Goal: Task Accomplishment & Management: Complete application form

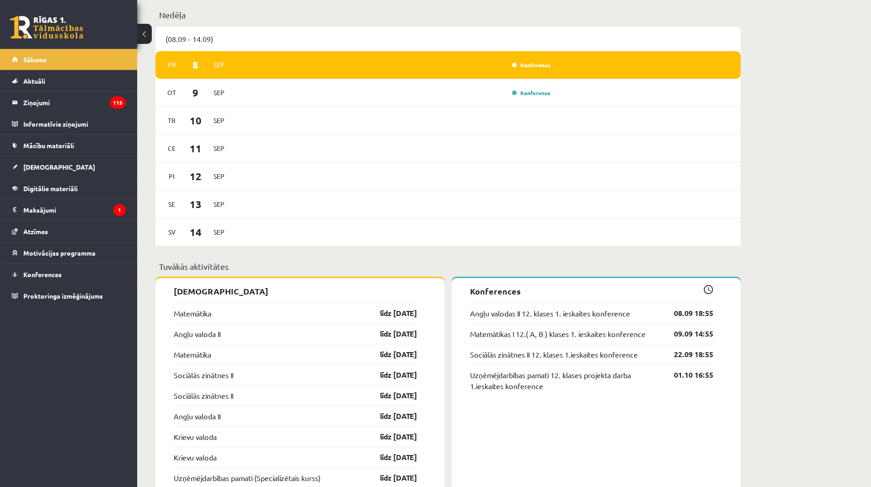
scroll to position [503, 0]
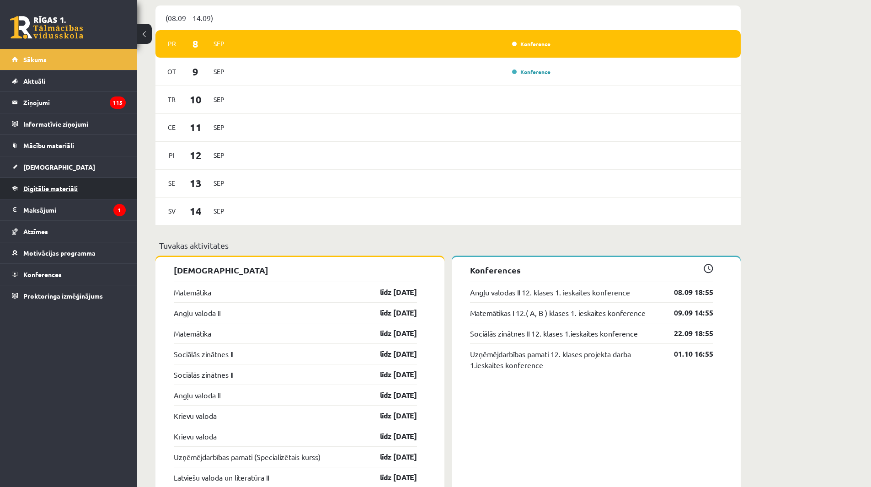
click at [87, 187] on link "Digitālie materiāli" at bounding box center [69, 188] width 114 height 21
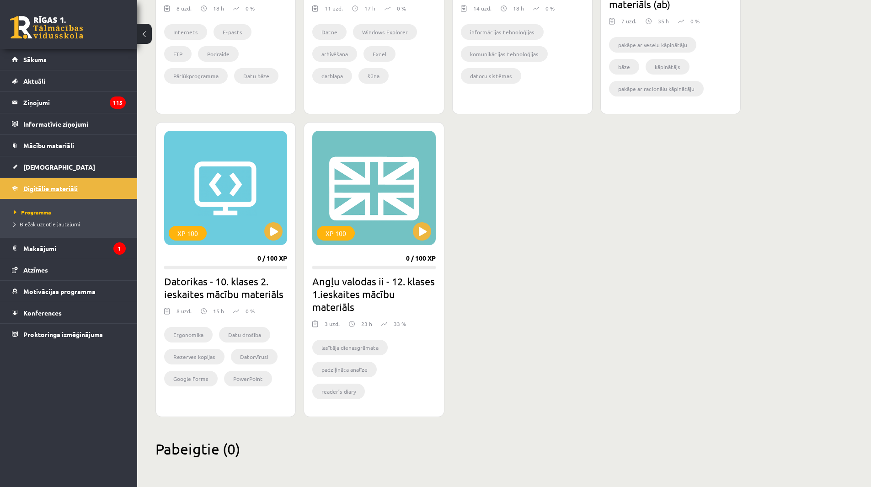
scroll to position [441, 0]
click at [429, 242] on div "XP 100" at bounding box center [373, 188] width 123 height 114
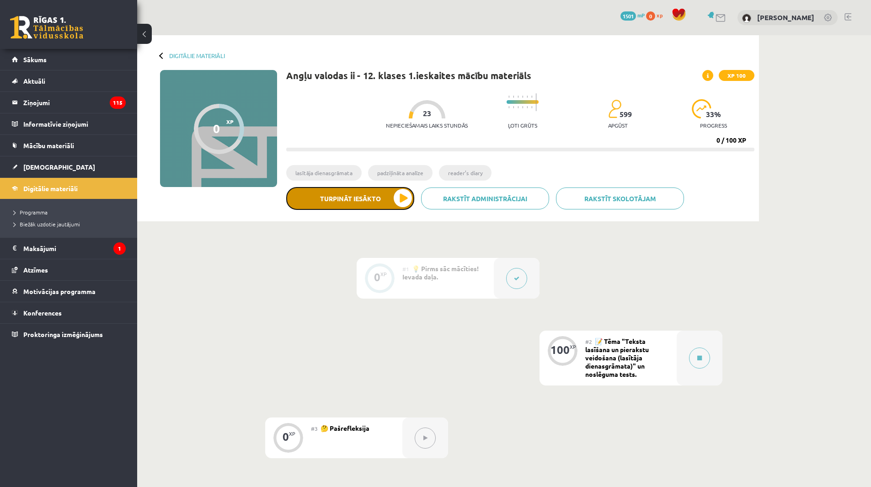
click at [378, 202] on button "Turpināt iesākto" at bounding box center [350, 198] width 128 height 23
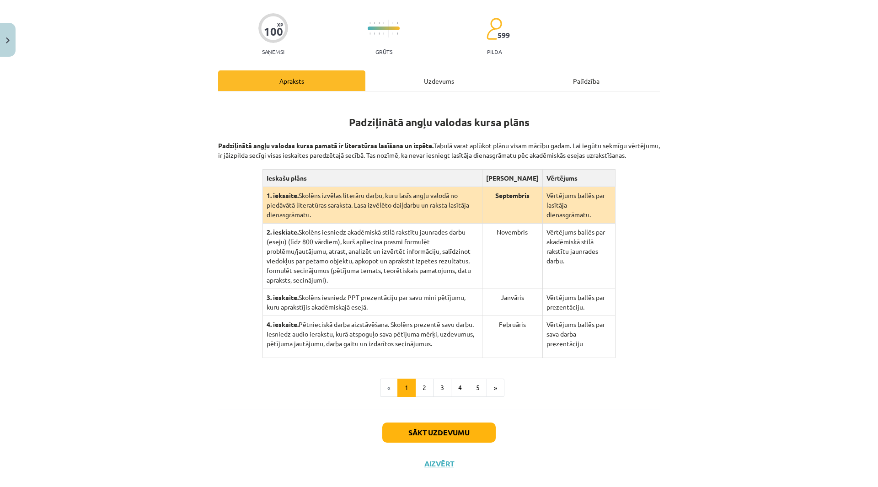
scroll to position [84, 0]
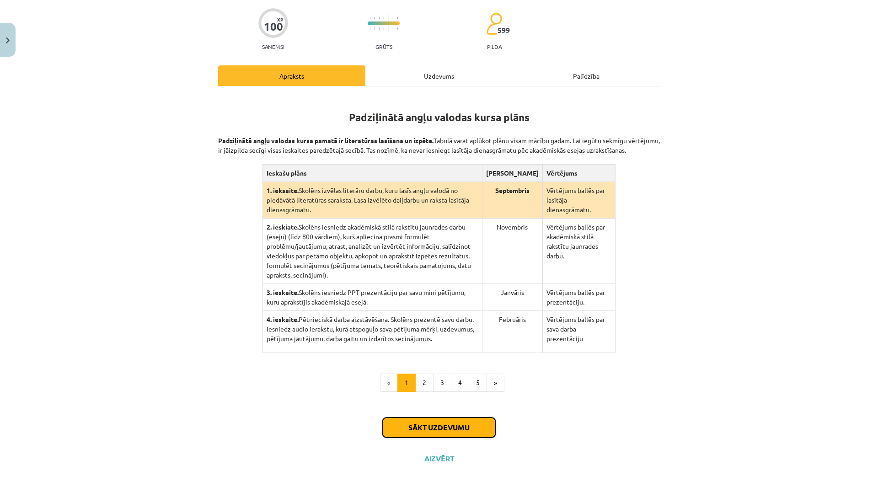
click at [456, 424] on button "Sākt uzdevumu" at bounding box center [438, 428] width 113 height 20
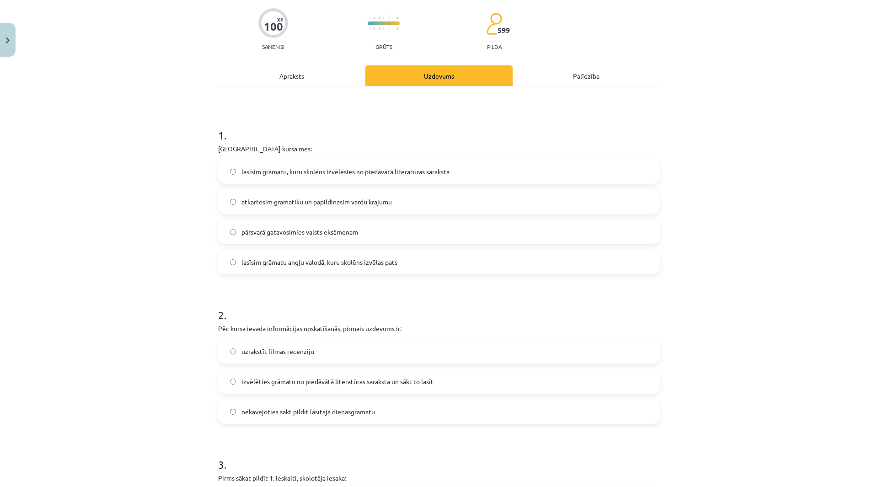
scroll to position [23, 0]
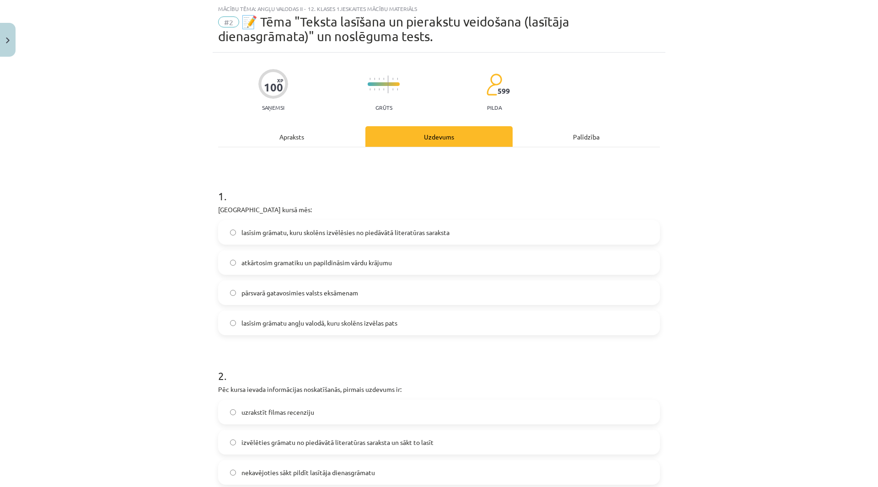
click at [349, 231] on span "lasīsim grāmatu, kuru skolēns izvēlēsies no piedāvātā literatūras saraksta" at bounding box center [346, 233] width 208 height 10
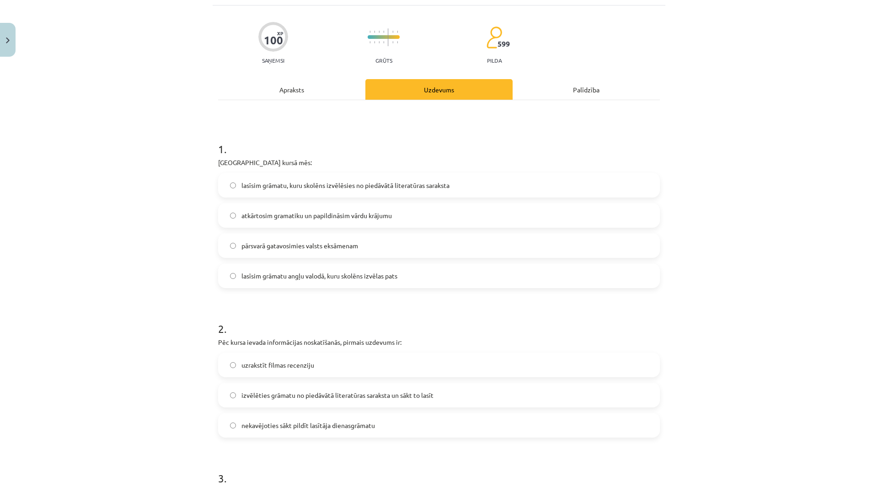
scroll to position [114, 0]
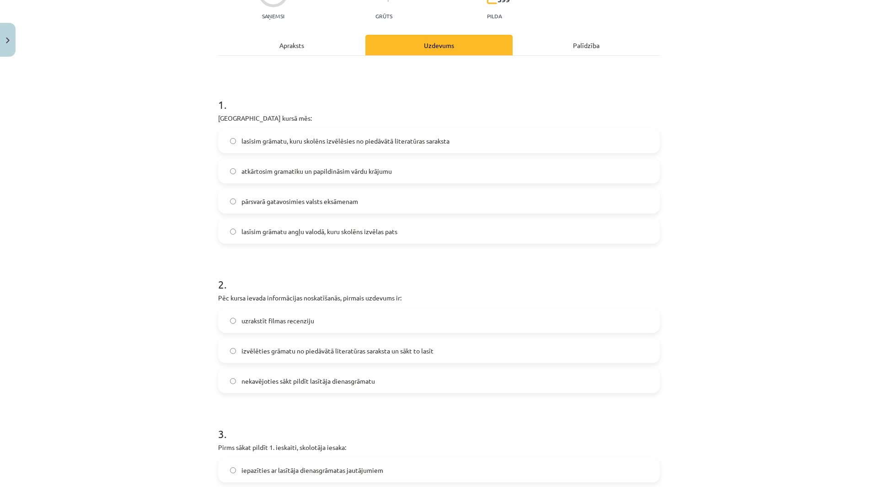
click at [305, 353] on span "izvēlēties grāmatu no piedāvātā literatūras saraksta un sākt to lasīt" at bounding box center [338, 351] width 192 height 10
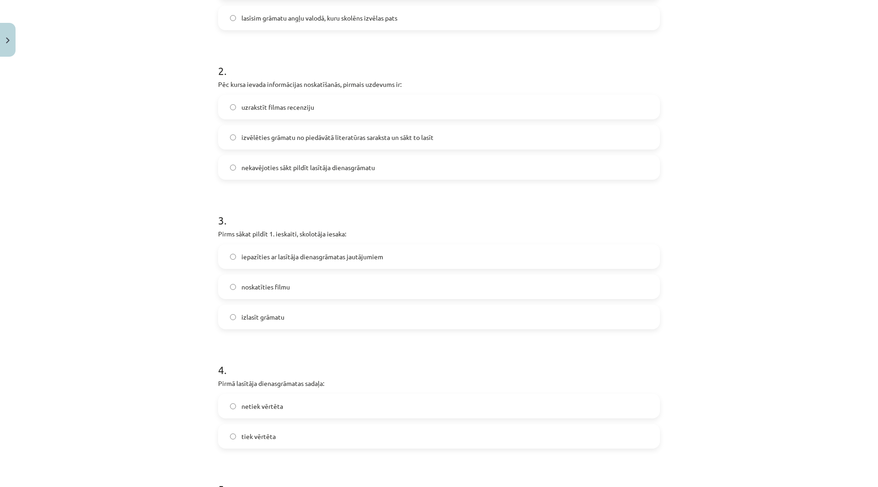
scroll to position [343, 0]
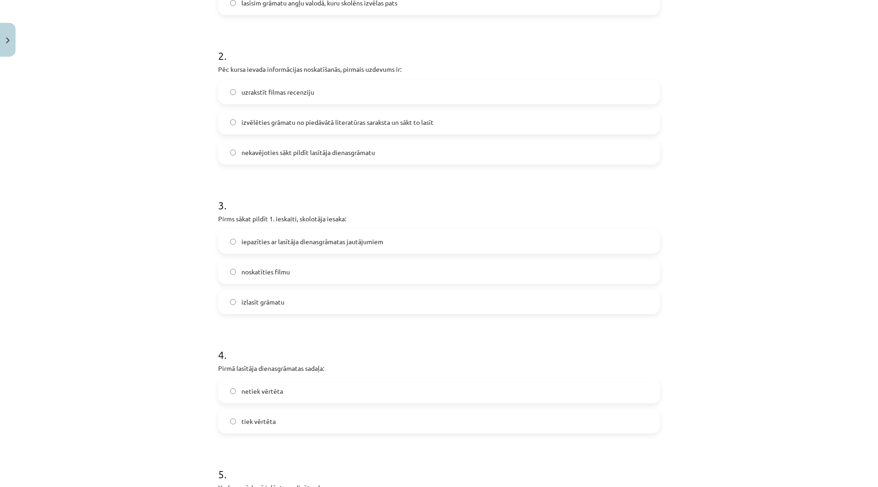
click at [328, 238] on span "iepazīties ar lasītāja dienasgrāmatas jautājumiem" at bounding box center [313, 242] width 142 height 10
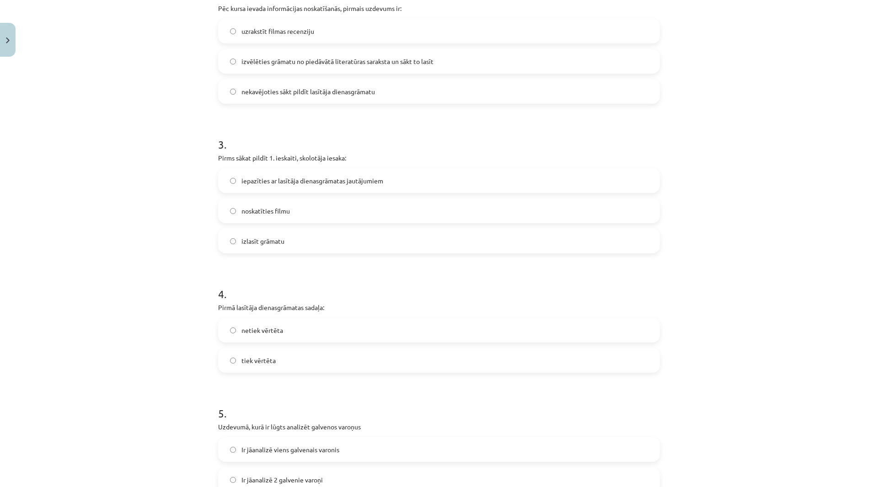
scroll to position [435, 0]
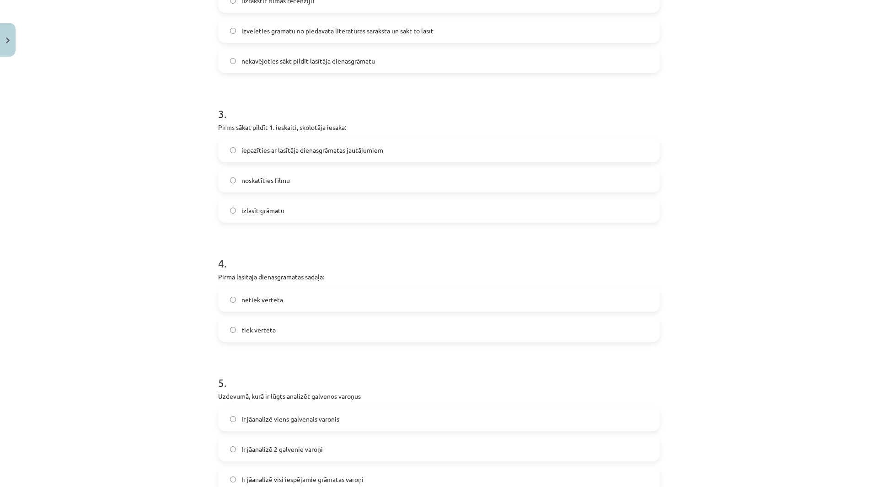
click at [344, 295] on label "netiek vērtēta" at bounding box center [439, 299] width 440 height 23
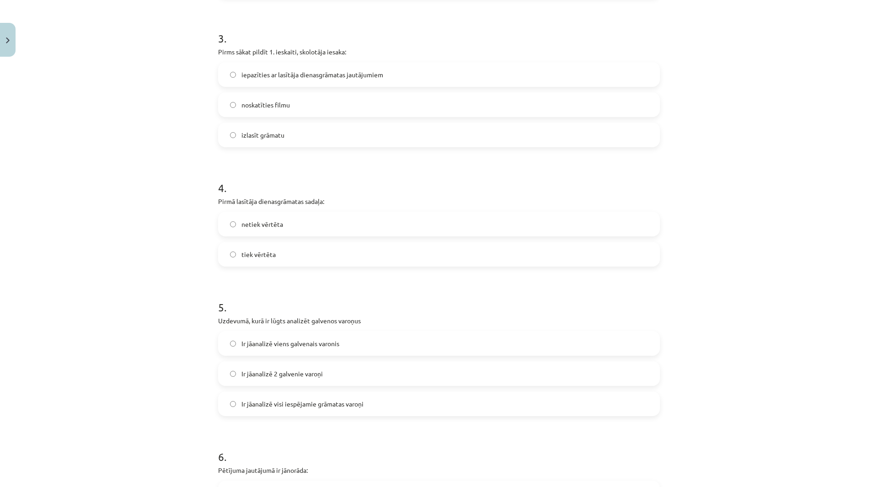
scroll to position [526, 0]
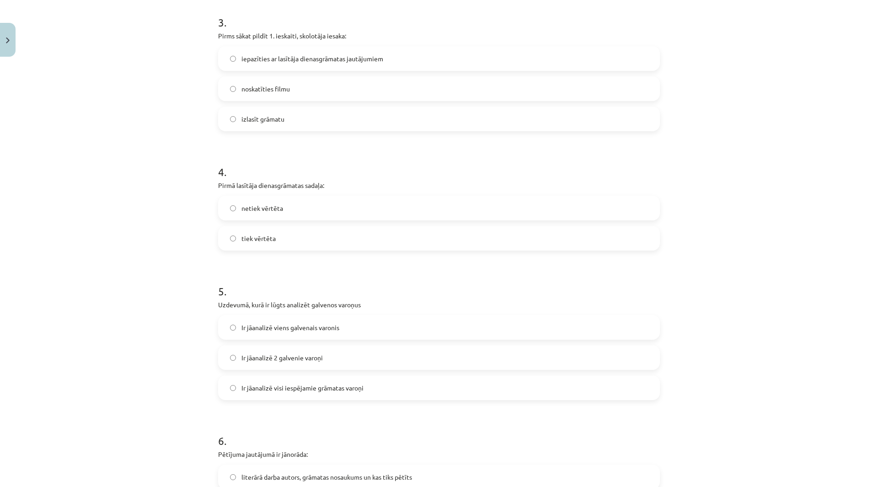
click at [332, 353] on label "Ir jāanalizē 2 galvenie varoņi" at bounding box center [439, 357] width 440 height 23
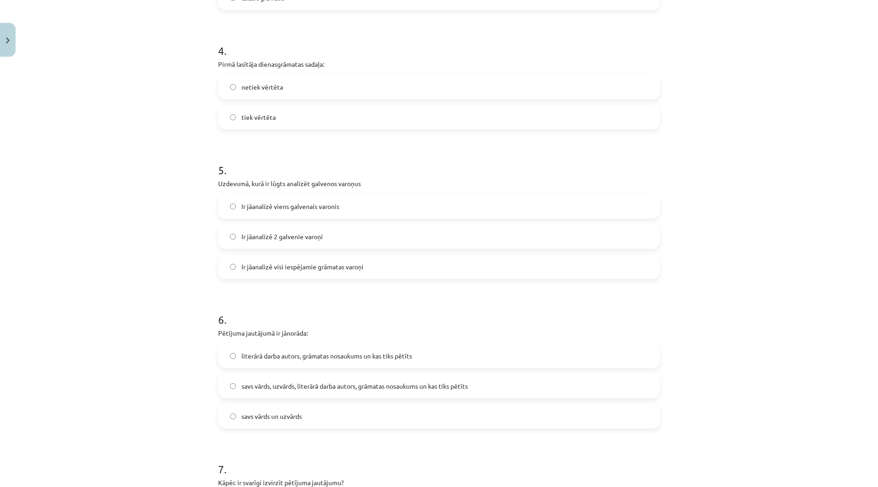
scroll to position [663, 0]
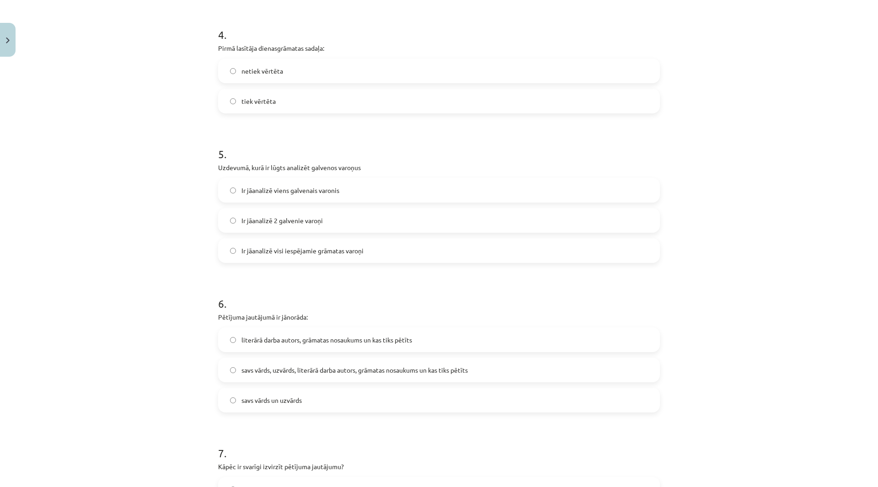
click at [310, 365] on label "savs vārds, uzvārds, literārā darba autors, grāmatas nosaukums un kas tiks pētī…" at bounding box center [439, 370] width 440 height 23
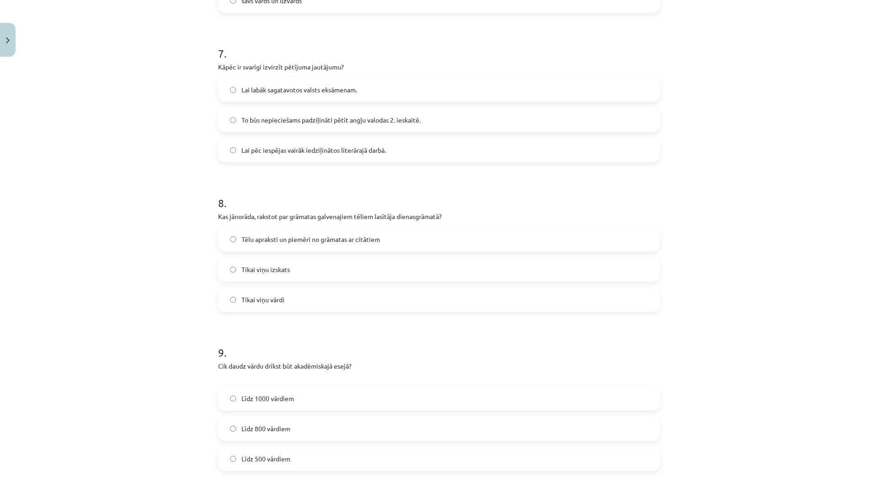
scroll to position [1075, 0]
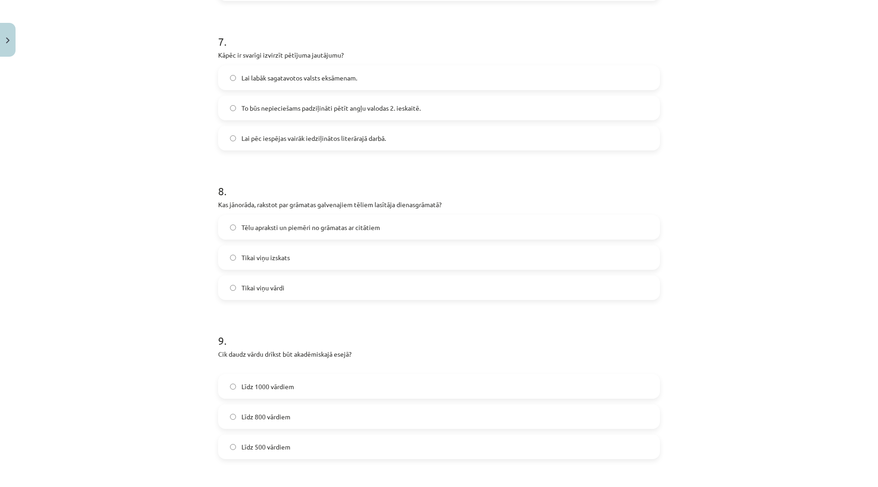
click at [332, 114] on label "To būs nepieciešams padziļināti pētīt angļu valodas 2. ieskaitē." at bounding box center [439, 108] width 440 height 23
click at [263, 212] on div "8 . Kas jānorāda, rakstot par grāmatas galvenajiem tēliem lasītāja dienasgrāmat…" at bounding box center [439, 234] width 442 height 131
click at [263, 223] on span "Tēlu apraksti un piemēri no grāmatas ar citātiem" at bounding box center [311, 228] width 139 height 10
click at [263, 417] on span "Līdz 800 vārdiem" at bounding box center [266, 417] width 49 height 10
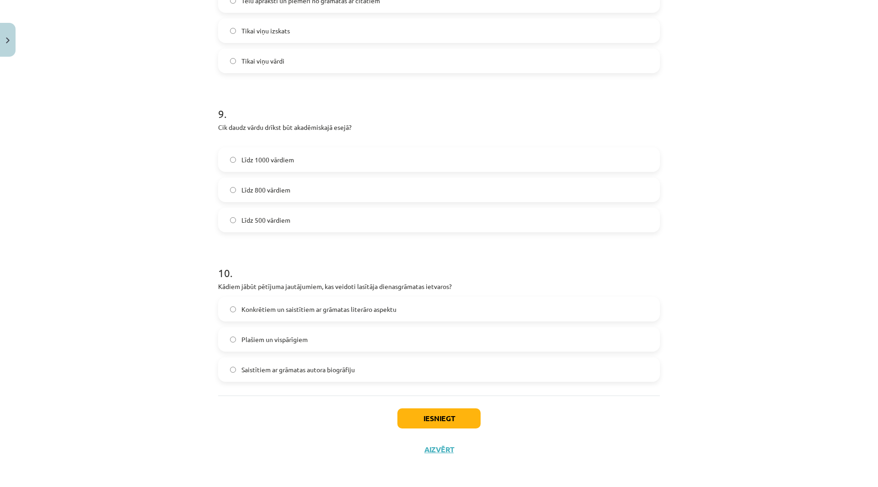
scroll to position [1303, 0]
click at [345, 319] on label "Konkrētiem un saistītiem ar grāmatas literāro aspektu" at bounding box center [439, 308] width 440 height 23
click at [451, 414] on button "Iesniegt" at bounding box center [438, 418] width 83 height 20
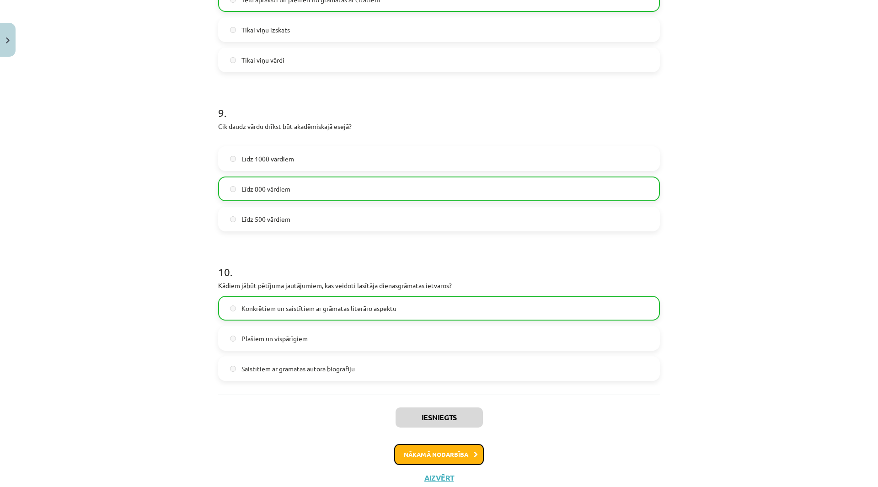
click at [462, 452] on button "Nākamā nodarbība" at bounding box center [439, 454] width 90 height 21
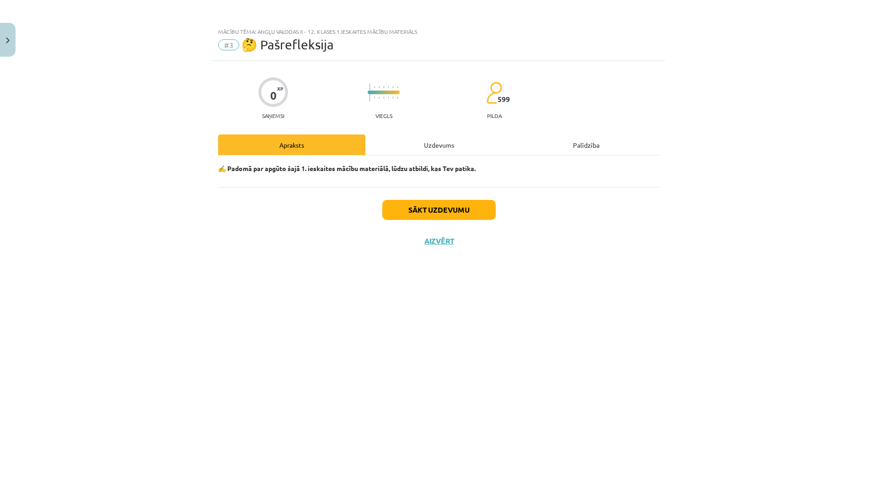
scroll to position [0, 0]
click at [422, 219] on button "Sākt uzdevumu" at bounding box center [438, 210] width 113 height 20
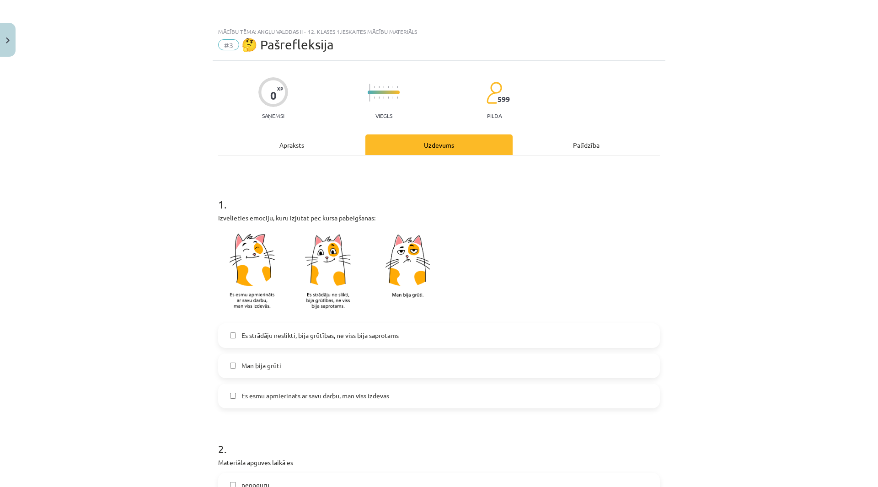
click at [277, 338] on span "Es strādāju neslikti, bija grūtības, ne viss bija saprotams" at bounding box center [320, 336] width 157 height 10
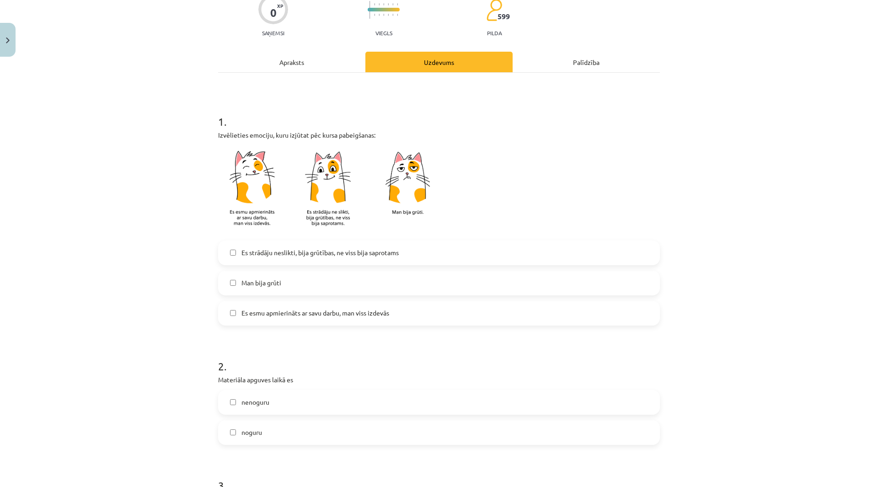
scroll to position [91, 0]
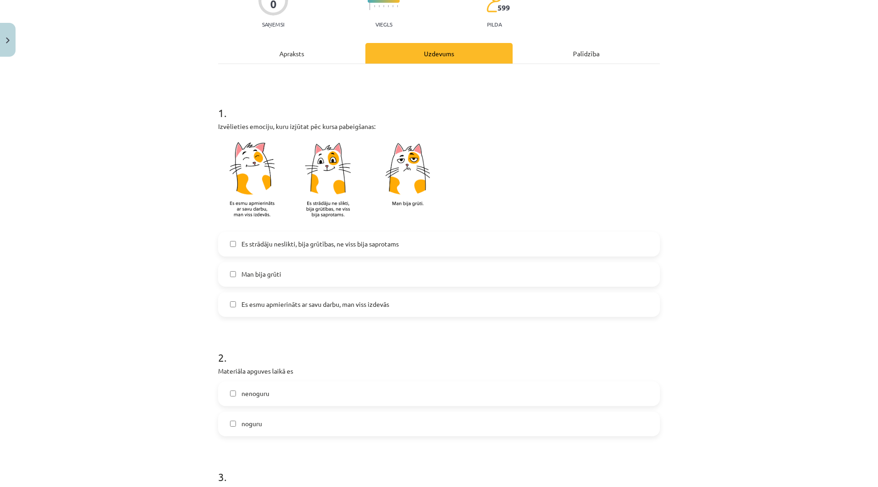
click at [265, 398] on span "nenoguru" at bounding box center [256, 394] width 28 height 10
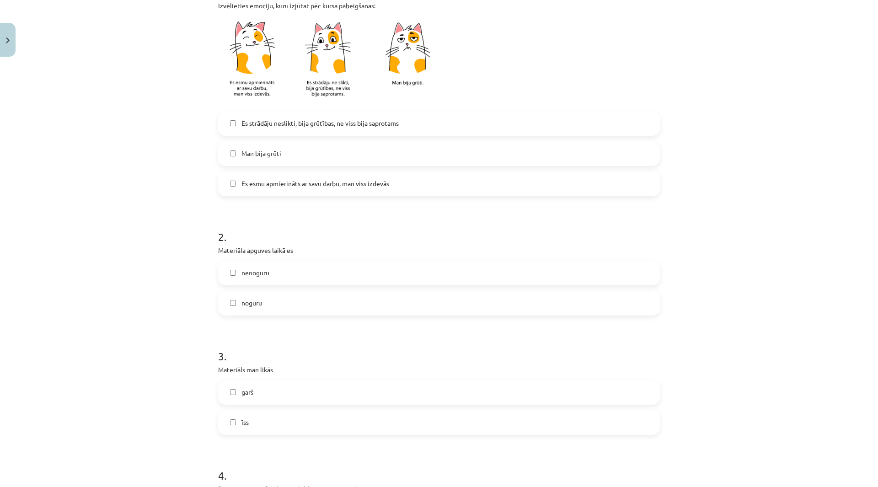
scroll to position [229, 0]
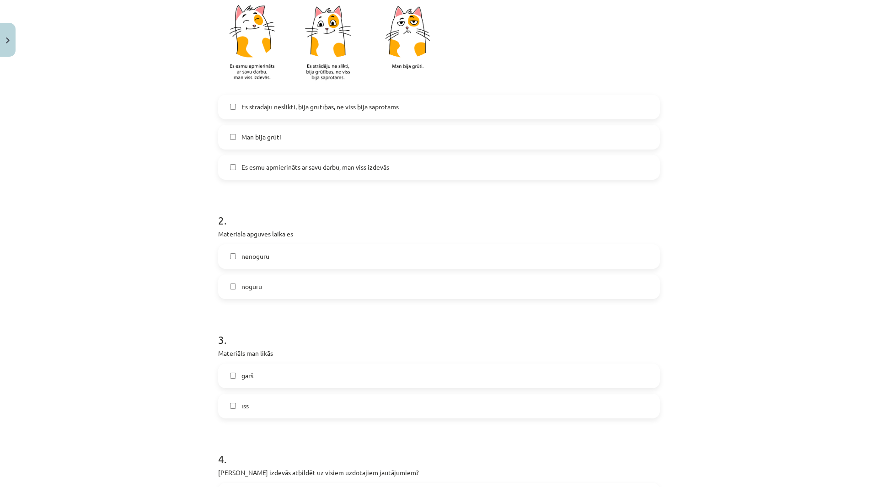
click at [264, 402] on label "īss" at bounding box center [439, 406] width 440 height 23
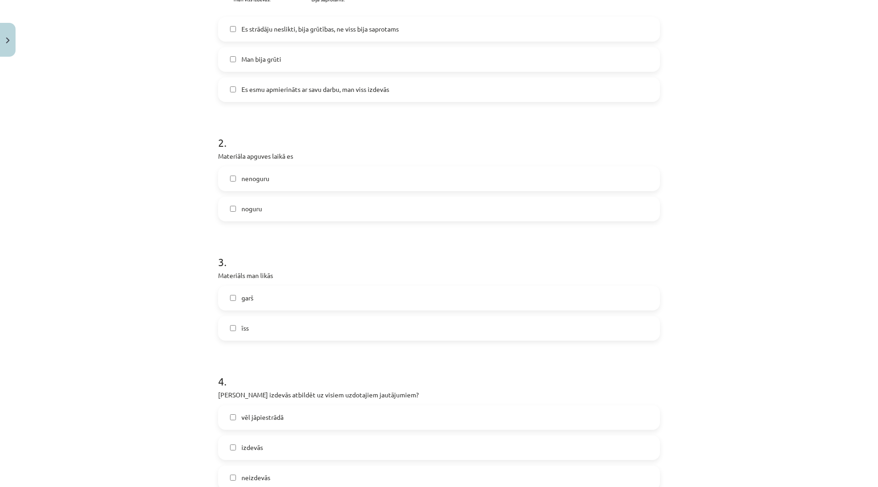
scroll to position [412, 0]
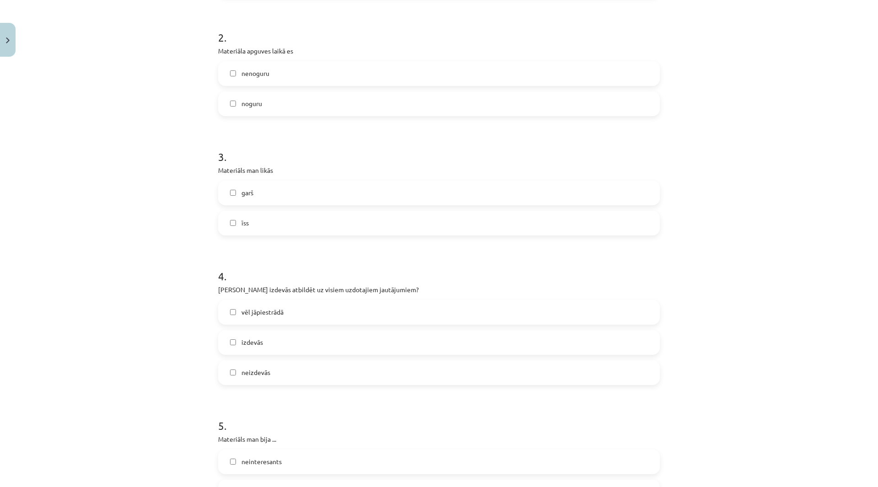
click at [255, 305] on label "vēl jāpiestrādā" at bounding box center [439, 312] width 440 height 23
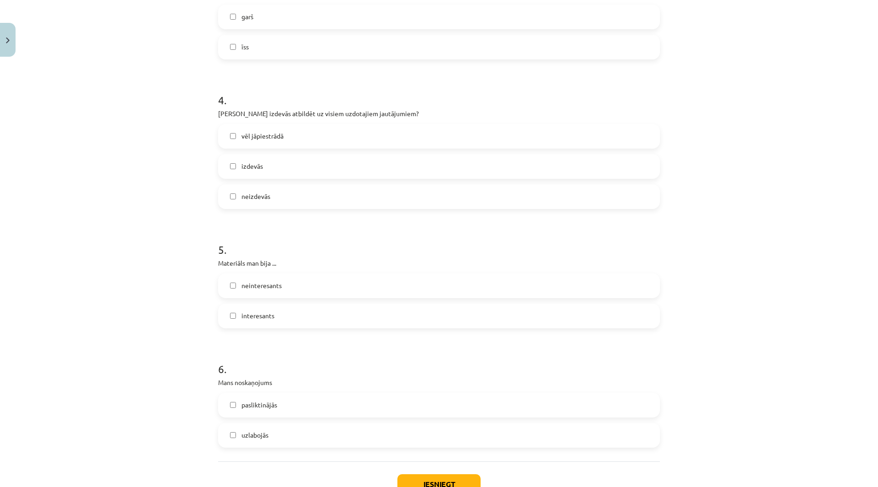
scroll to position [595, 0]
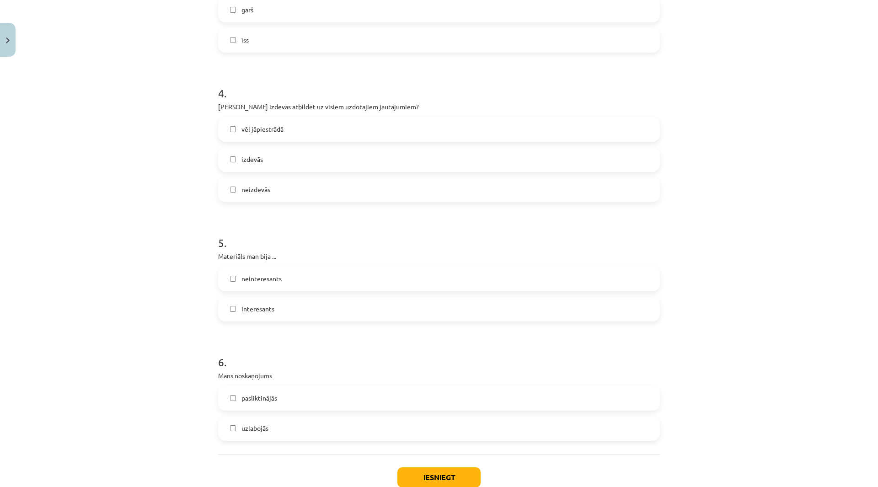
click at [250, 299] on label "interesants" at bounding box center [439, 309] width 440 height 23
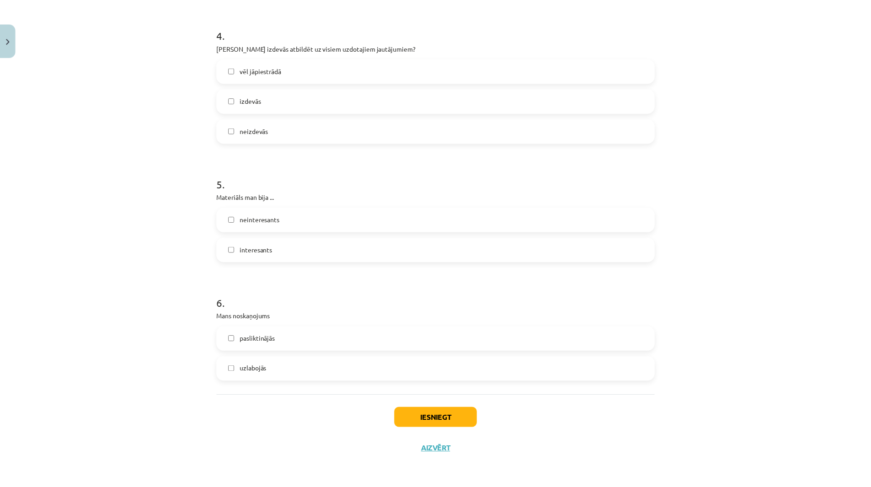
scroll to position [655, 0]
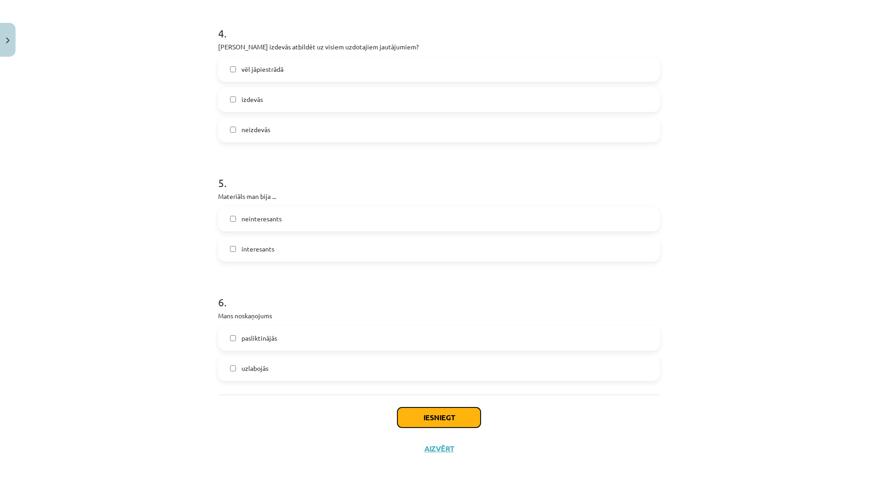
click at [426, 418] on button "Iesniegt" at bounding box center [438, 418] width 83 height 20
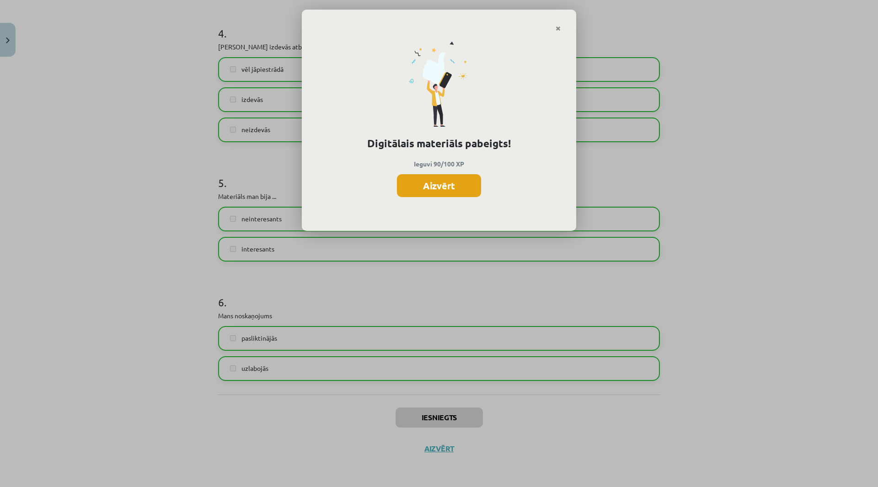
click at [447, 190] on button "Aizvērt" at bounding box center [439, 185] width 84 height 23
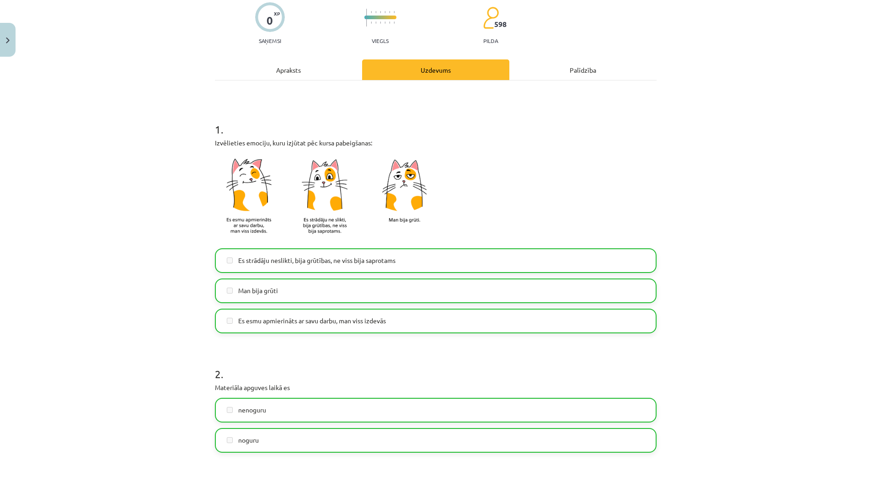
scroll to position [0, 0]
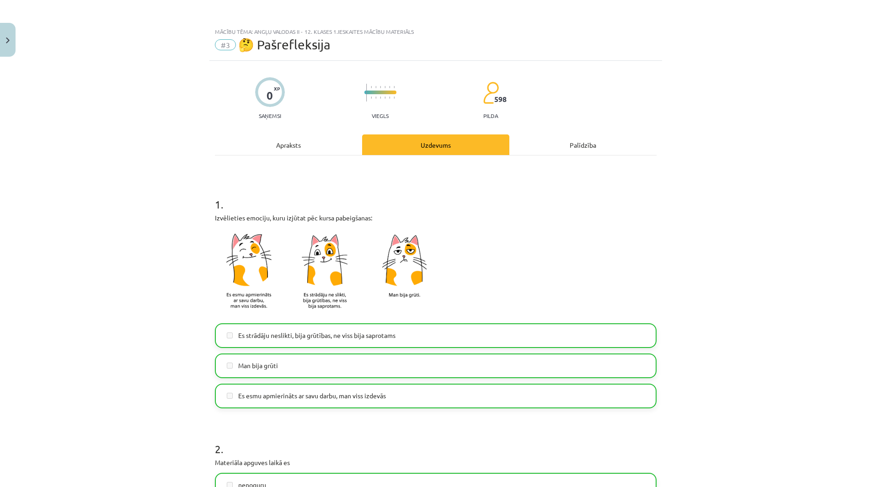
click at [4, 60] on div "Mācību tēma: Angļu valodas ii - 12. klases 1.ieskaites mācību materiāls #3 🤔 Pa…" at bounding box center [435, 243] width 871 height 487
click at [2, 48] on button "Close" at bounding box center [8, 40] width 16 height 34
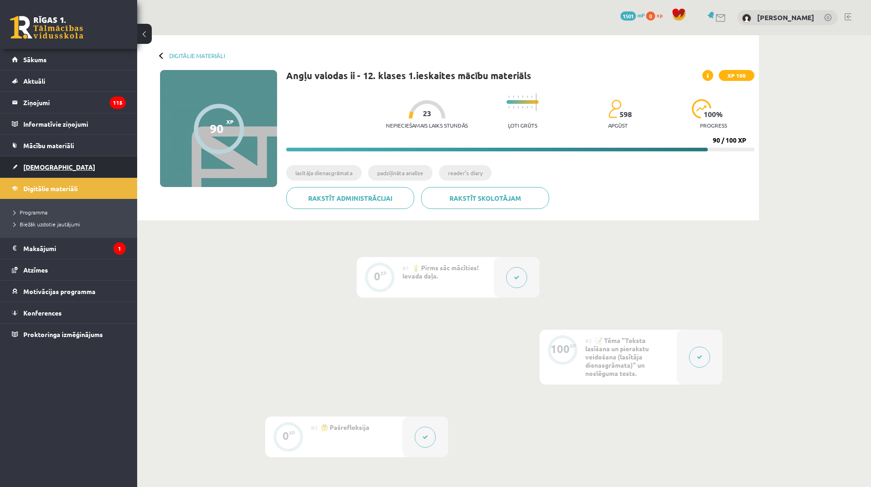
click at [68, 166] on link "[DEMOGRAPHIC_DATA]" at bounding box center [69, 166] width 114 height 21
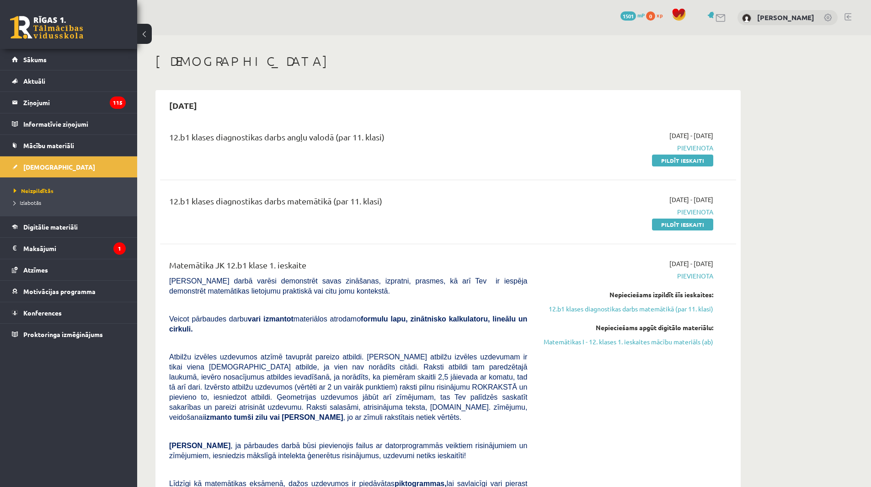
click at [603, 391] on div "2025-09-01 - 2025-09-15 Pievienota Nepieciešams izpildīt šīs ieskaites: 12.b1 k…" at bounding box center [627, 413] width 186 height 309
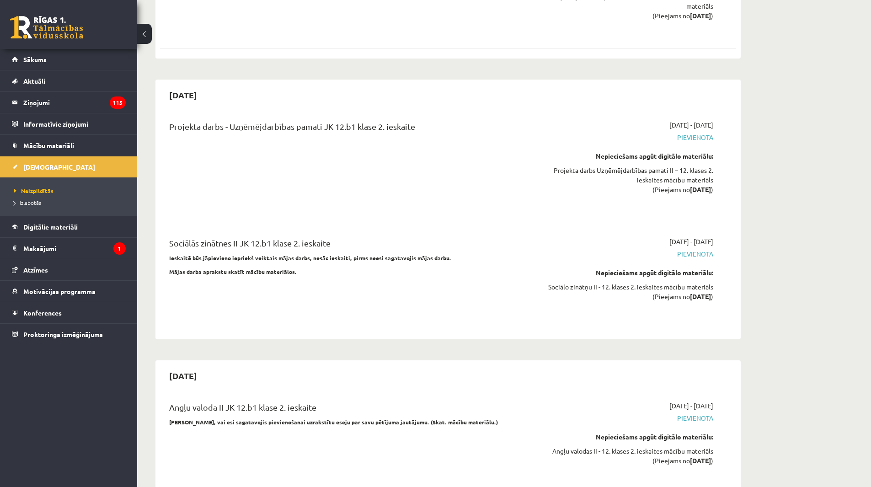
scroll to position [2241, 0]
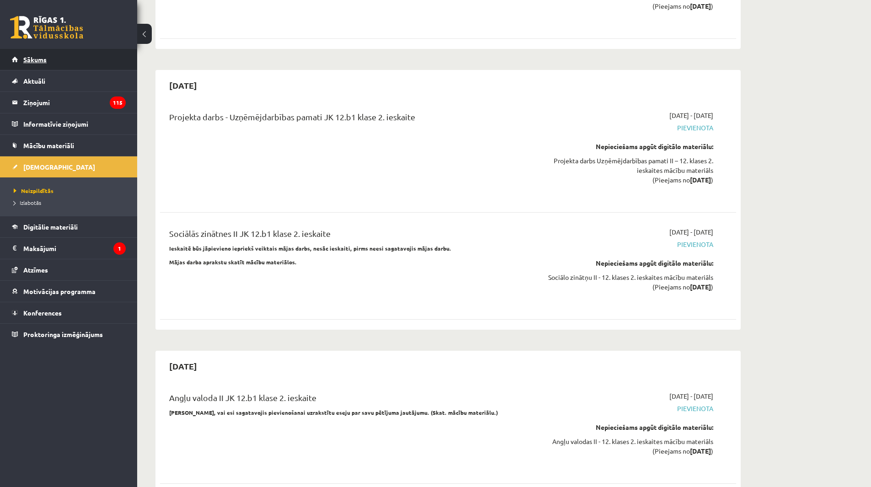
click at [33, 65] on link "Sākums" at bounding box center [69, 59] width 114 height 21
